Goal: Task Accomplishment & Management: Complete application form

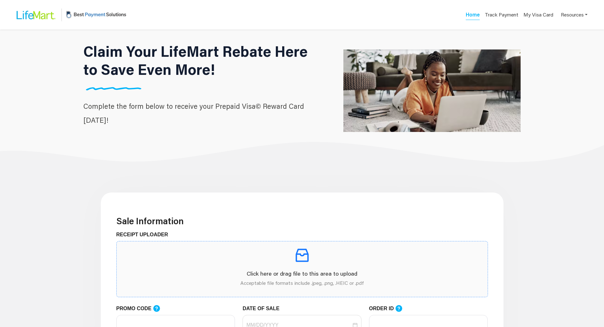
click at [333, 255] on p at bounding box center [302, 255] width 361 height 18
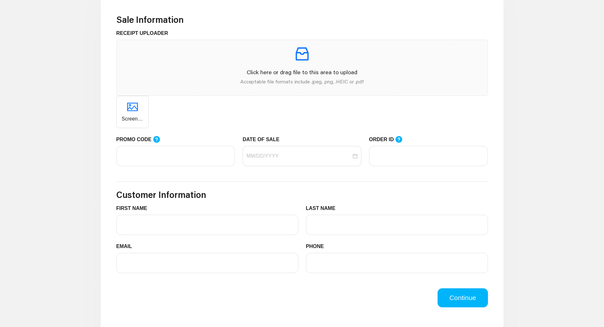
scroll to position [190, 0]
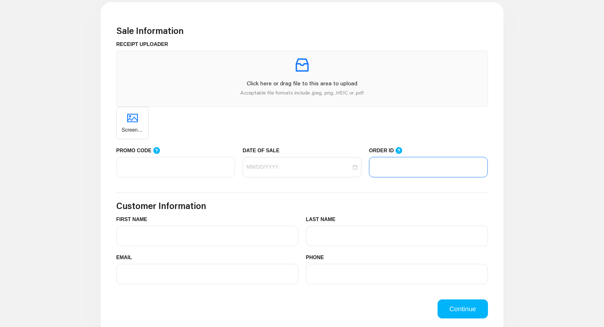
click at [391, 164] on input "ORDER ID" at bounding box center [428, 167] width 119 height 20
paste input "105226233"
click at [331, 172] on div at bounding box center [302, 167] width 119 height 20
type input "105226233"
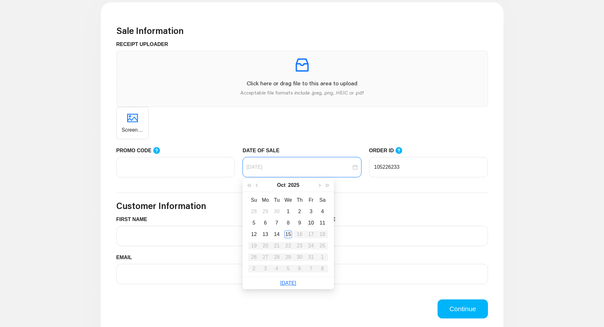
type input "[DATE]"
click at [291, 237] on div "15" at bounding box center [288, 235] width 8 height 8
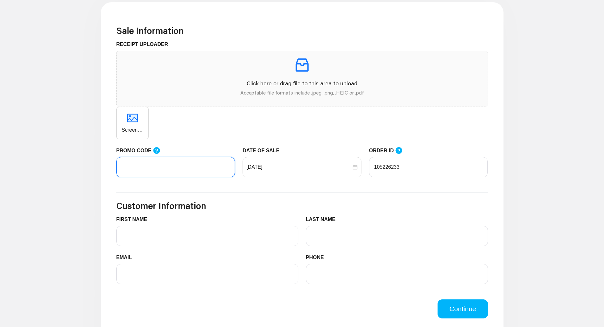
click at [143, 167] on input "PROMO CODE" at bounding box center [175, 167] width 119 height 20
click at [201, 231] on input "FIRST NAME" at bounding box center [207, 236] width 182 height 20
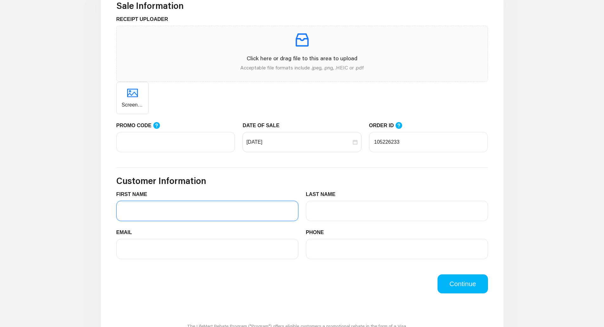
scroll to position [254, 0]
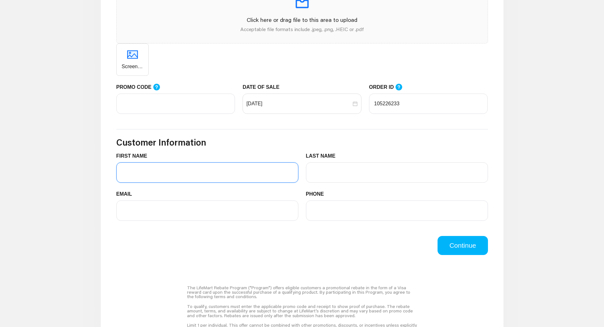
drag, startPoint x: 165, startPoint y: 168, endPoint x: 166, endPoint y: 183, distance: 14.9
click at [165, 168] on input "FIRST NAME" at bounding box center [207, 172] width 182 height 20
type input "[PERSON_NAME]"
type input "Chase"
type input "[EMAIL_ADDRESS][DOMAIN_NAME]"
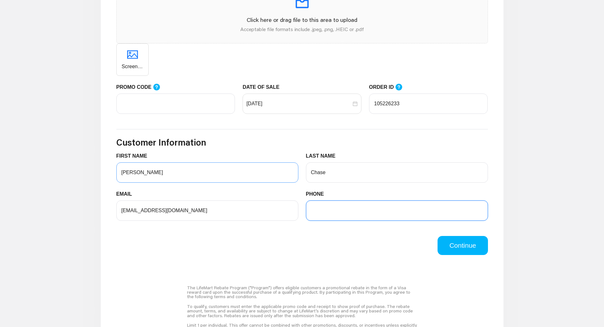
type input "2533762750"
click at [324, 253] on div "Continue" at bounding box center [302, 245] width 379 height 19
click at [464, 243] on button "Continue" at bounding box center [463, 245] width 50 height 19
click at [228, 120] on div "Enter a Promo Code" at bounding box center [175, 118] width 119 height 8
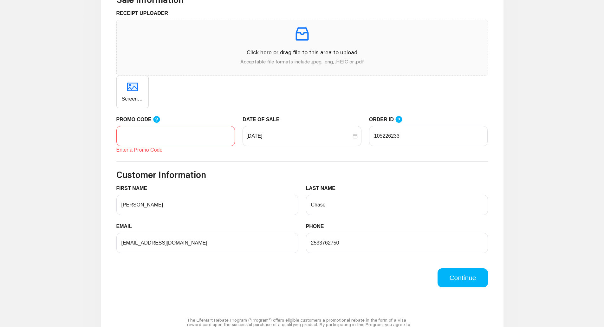
scroll to position [190, 0]
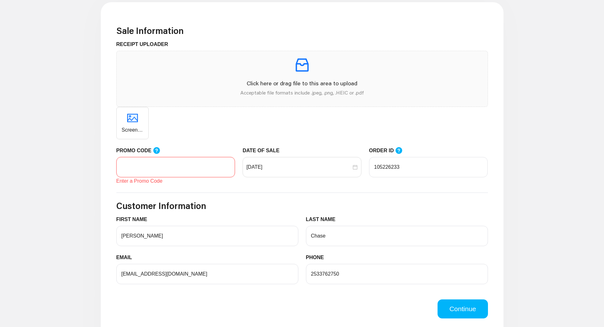
click at [205, 172] on input "PROMO CODE" at bounding box center [175, 167] width 119 height 20
paste input "LIFEMART20"
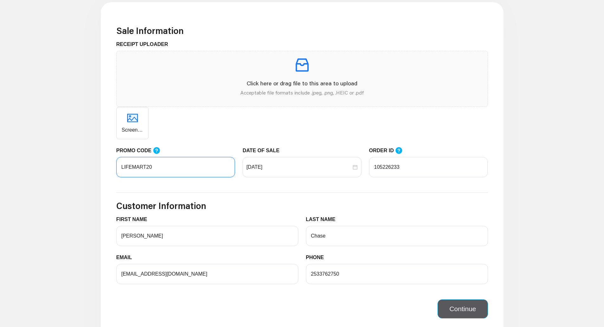
type input "LIFEMART20"
click at [467, 309] on div "Continue" at bounding box center [302, 305] width 379 height 27
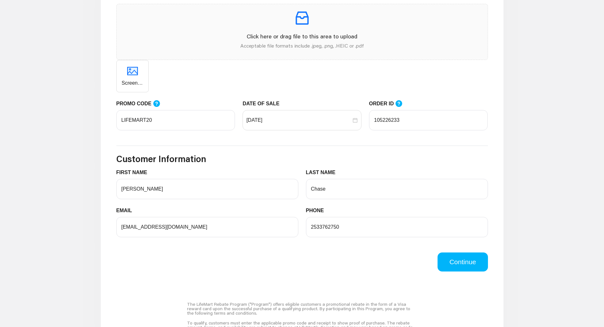
scroll to position [222, 0]
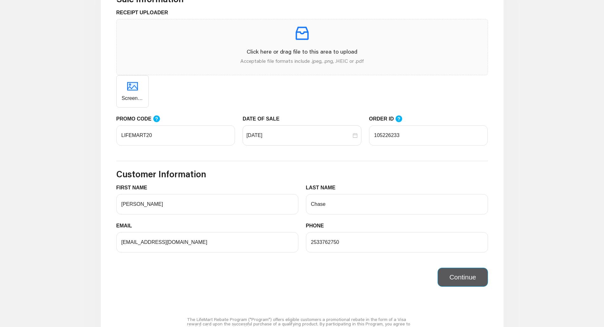
click at [468, 275] on button "Continue" at bounding box center [463, 277] width 50 height 19
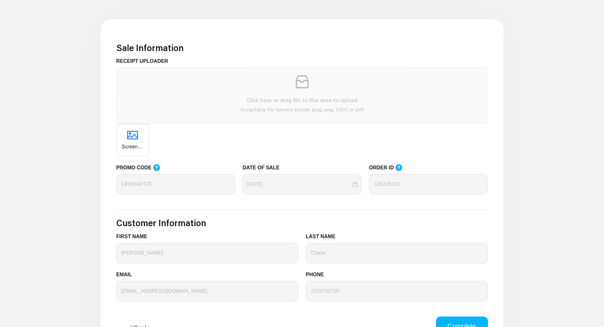
scroll to position [190, 0]
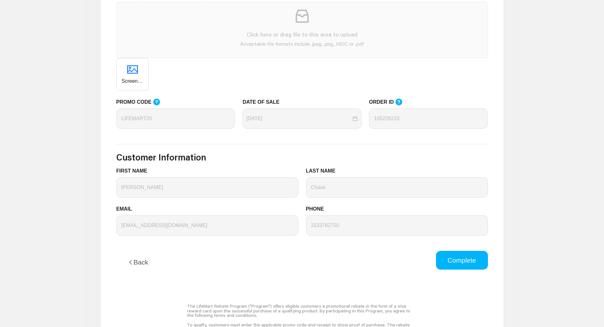
click at [458, 268] on button "Complete" at bounding box center [462, 260] width 52 height 19
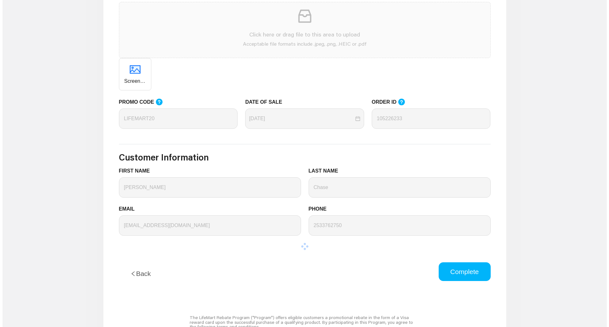
scroll to position [0, 0]
